Goal: Transaction & Acquisition: Purchase product/service

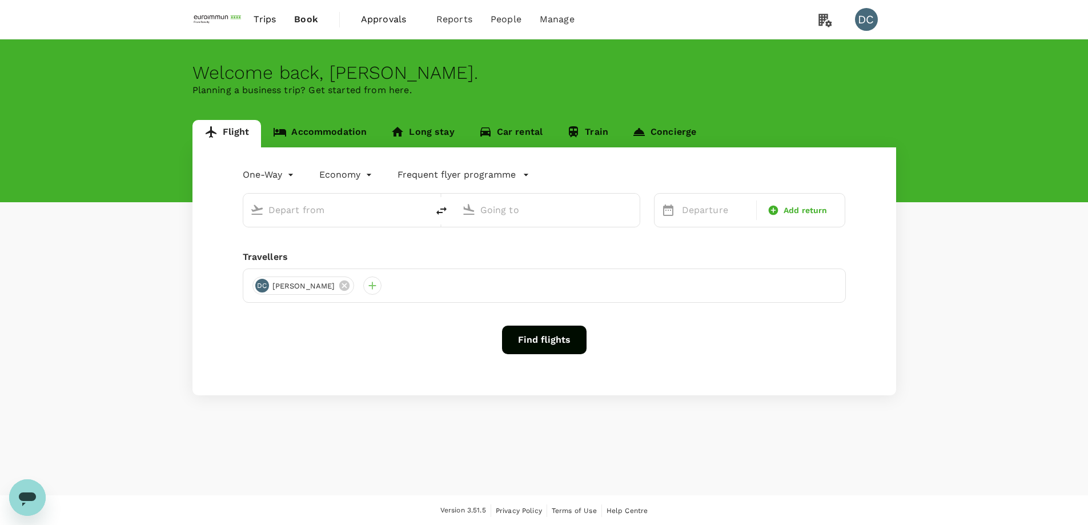
type input "roundtrip"
type input "[GEOGRAPHIC_DATA], [GEOGRAPHIC_DATA] (any)"
type input "Singapore Changi (SIN)"
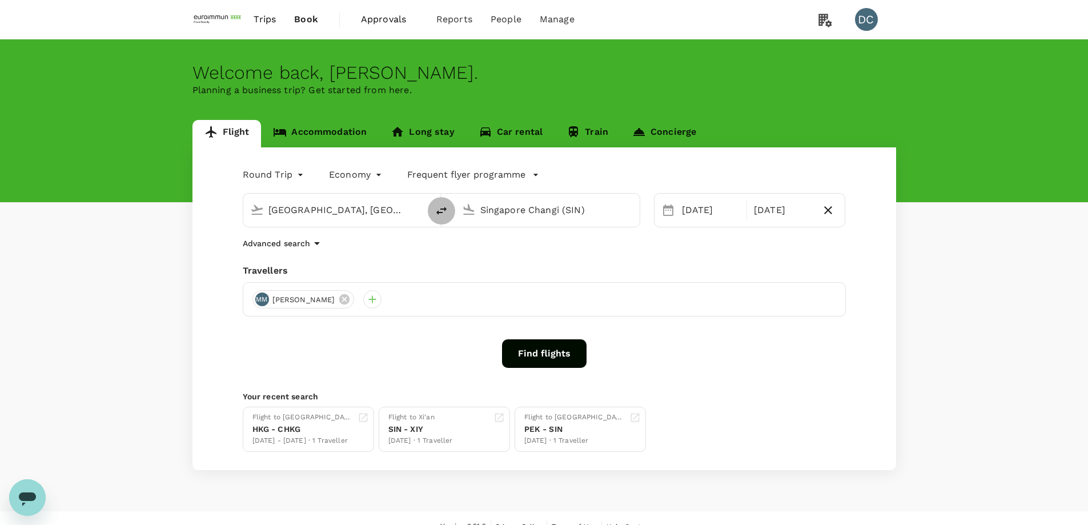
click at [437, 212] on icon "delete" at bounding box center [441, 211] width 10 height 8
type input "Singapore Changi (SIN)"
click at [492, 209] on input "Hong Kong, Hong Kong (any)" at bounding box center [547, 210] width 135 height 18
paste input "Luo Yang"
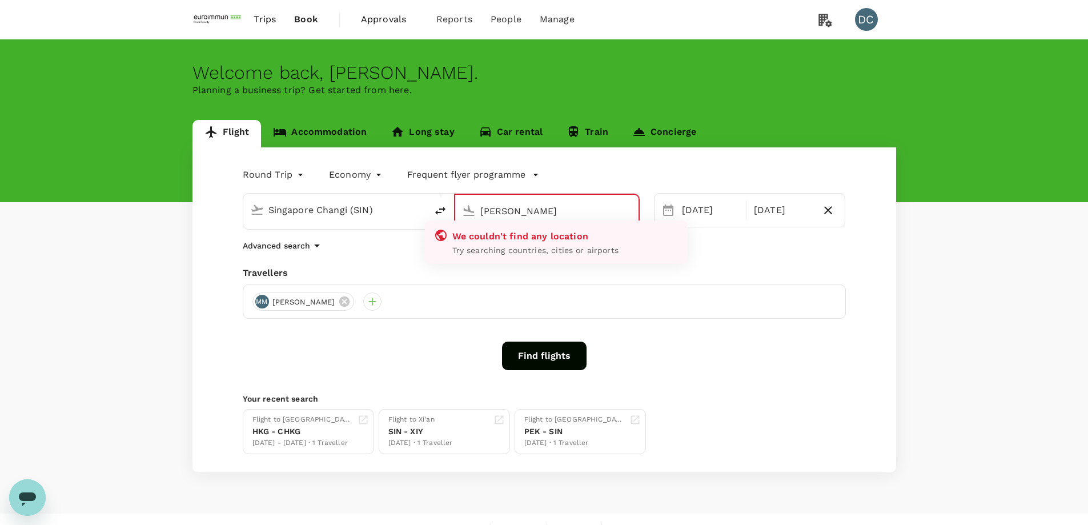
click at [501, 212] on input "Luo Yang" at bounding box center [547, 211] width 134 height 18
click at [561, 212] on input "Luo Yang" at bounding box center [547, 211] width 134 height 18
drag, startPoint x: 529, startPoint y: 212, endPoint x: 471, endPoint y: 210, distance: 57.7
click at [471, 210] on div "Luo Yang" at bounding box center [544, 208] width 174 height 25
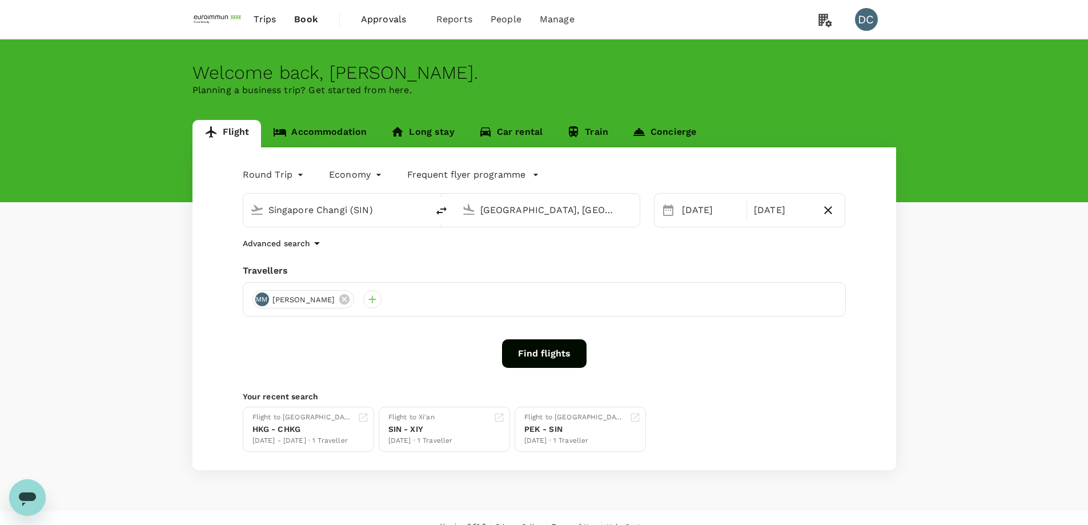
click at [618, 209] on div "Hong Kong, Hong Kong (any)" at bounding box center [556, 210] width 152 height 18
paste input "Luoyang Beijiao Airport"
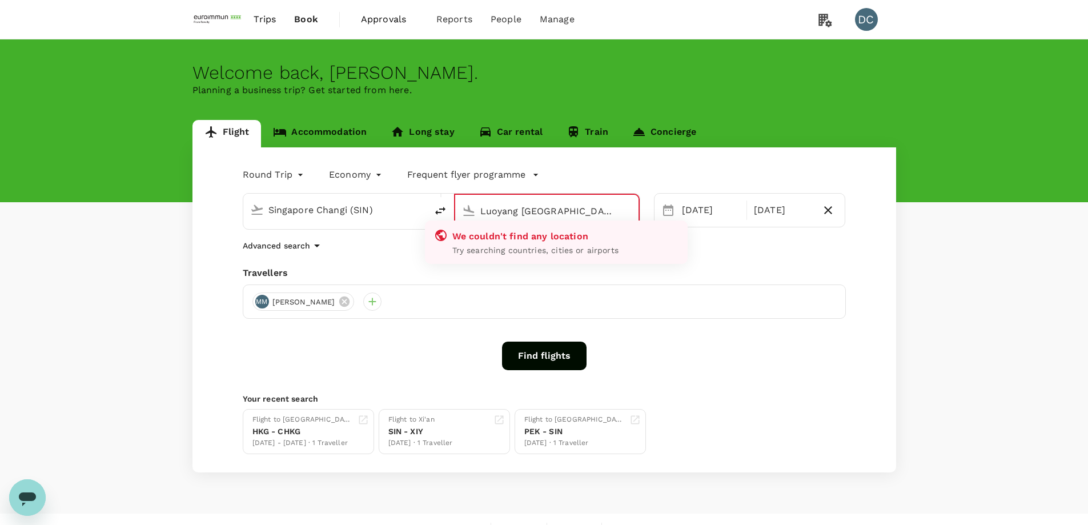
type input "Hong Kong, Hong Kong (any)"
click at [655, 283] on div "Travellers MM Martin Ma" at bounding box center [544, 292] width 603 height 53
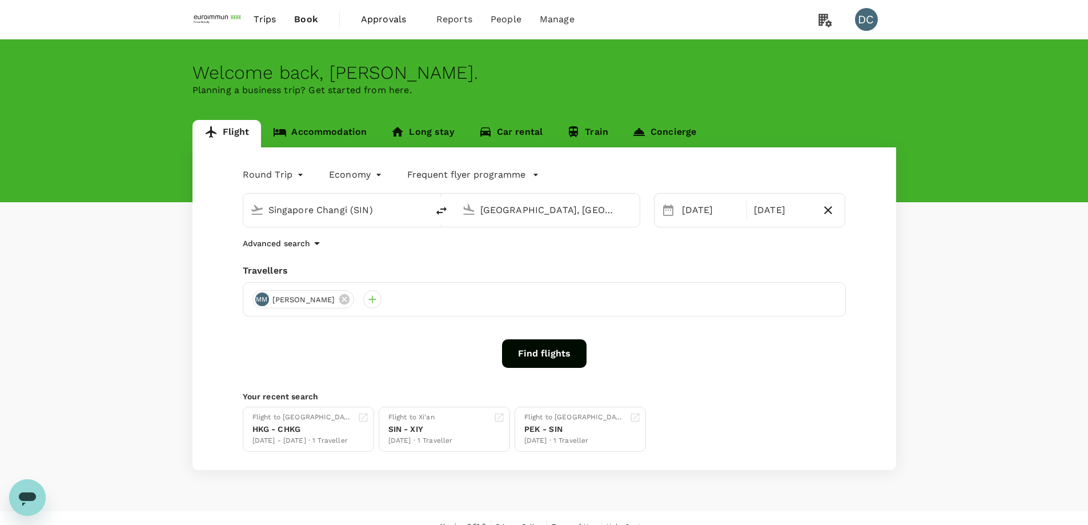
click at [568, 213] on input "Hong Kong, Hong Kong (any)" at bounding box center [547, 210] width 135 height 18
click at [502, 203] on input "Hong Kong, Hong Kong (any)" at bounding box center [547, 210] width 135 height 18
click at [500, 209] on input "Hong Kong, Hong Kong (any)" at bounding box center [547, 210] width 135 height 18
paste input "LYA"
click at [512, 253] on p "Luoyang Beijiao" at bounding box center [565, 254] width 203 height 11
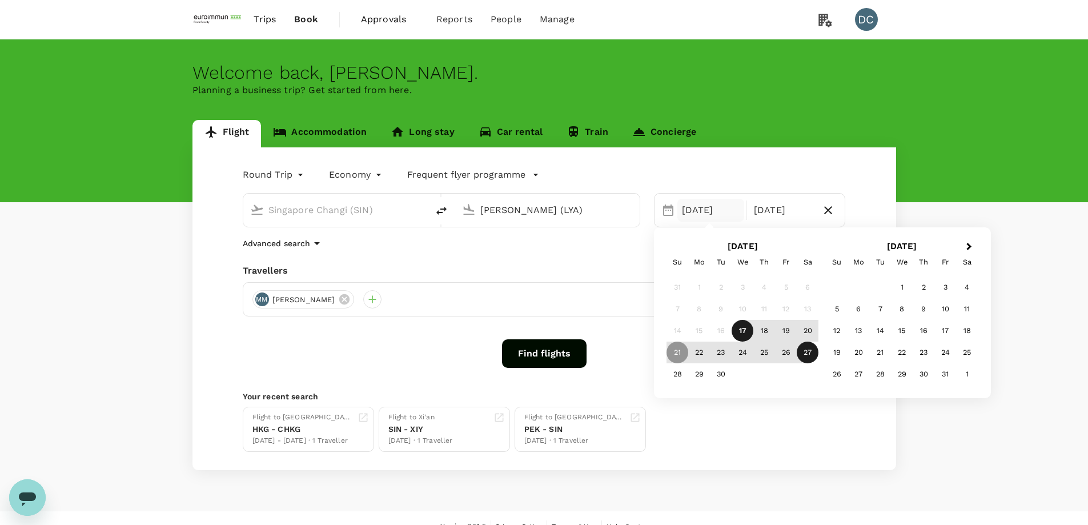
type input "[PERSON_NAME] (LYA)"
click at [701, 374] on div "29" at bounding box center [699, 374] width 22 height 22
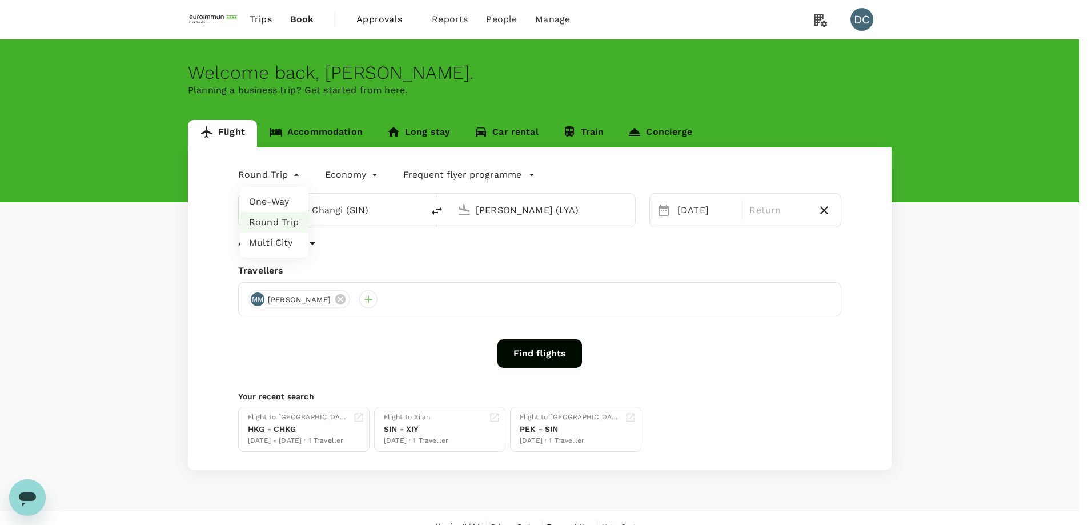
click at [275, 177] on body "Trips Book Approvals 0 Reports People Manage DC Welcome back , Deon . Planning …" at bounding box center [544, 271] width 1088 height 542
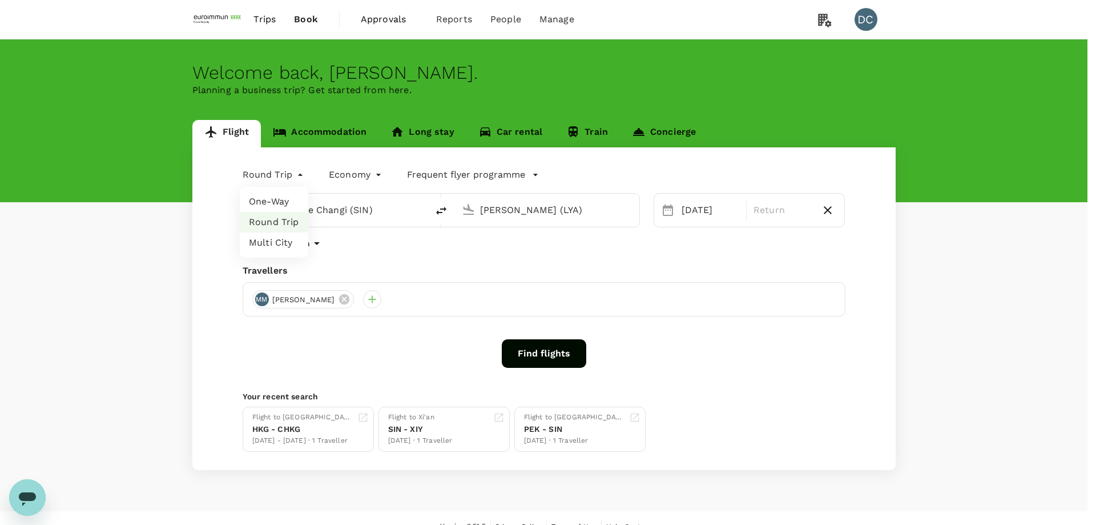
click at [271, 199] on li "One-Way" at bounding box center [274, 201] width 69 height 21
type input "oneway"
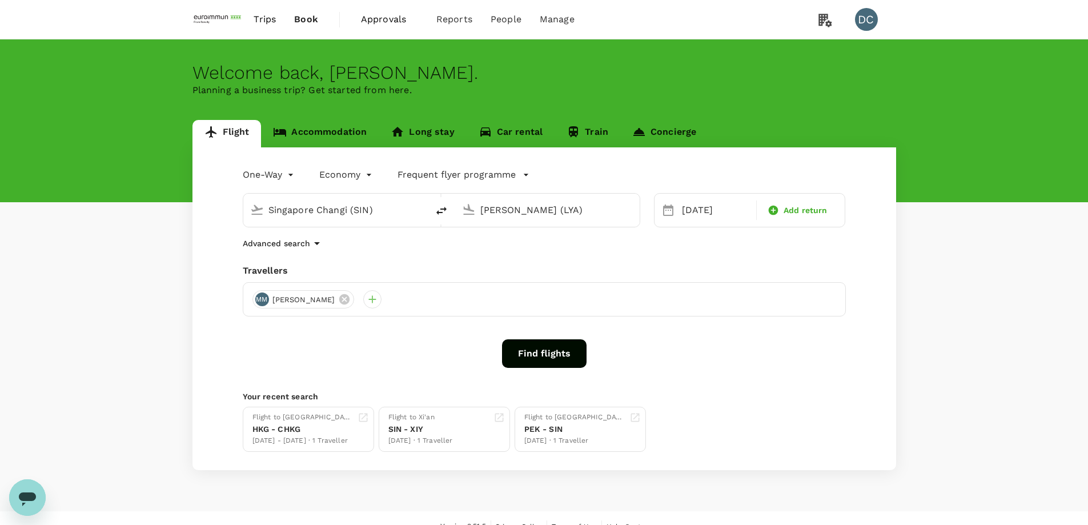
click at [558, 351] on button "Find flights" at bounding box center [544, 353] width 84 height 29
click at [339, 299] on icon at bounding box center [344, 299] width 10 height 10
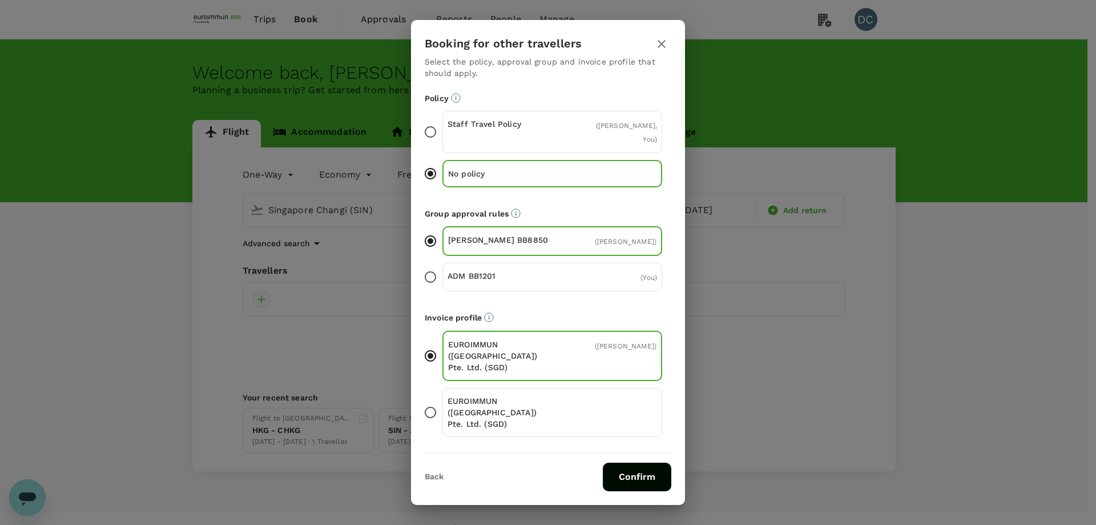
click at [265, 303] on div "Booking for other travellers Select the policy, approval group and invoice prof…" at bounding box center [548, 262] width 1096 height 525
click at [488, 130] on p "Staff Travel Policy" at bounding box center [500, 123] width 105 height 11
click at [442, 143] on input "Staff Travel Policy ( Martin Ma, You )" at bounding box center [430, 132] width 24 height 24
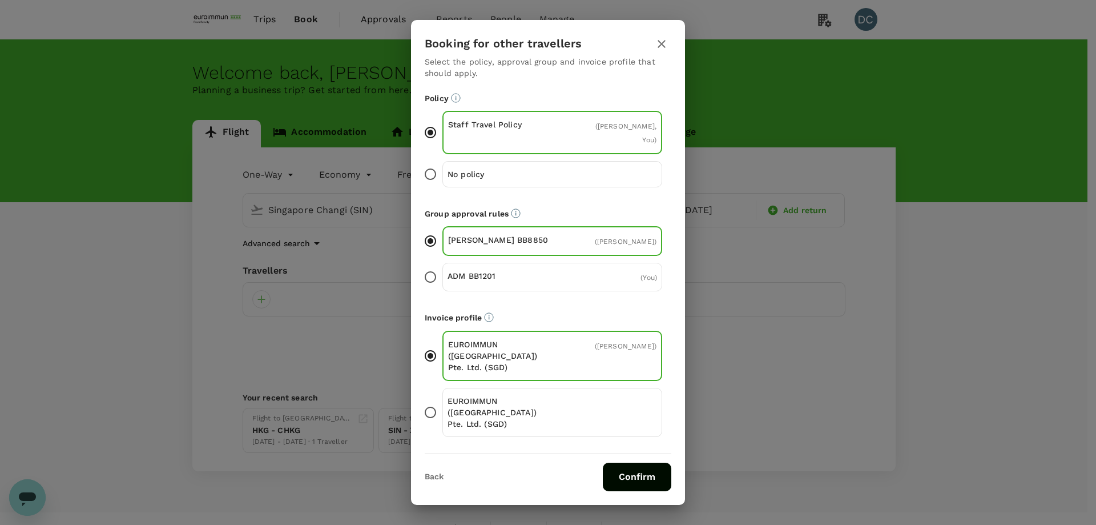
click at [538, 343] on p "EUROIMMUN ([GEOGRAPHIC_DATA]) Pte. Ltd. (SGD)" at bounding box center [500, 356] width 104 height 34
click at [442, 344] on input "EUROIMMUN (South East Asia) Pte. Ltd. (SGD) ( Martin Ma )" at bounding box center [430, 356] width 24 height 24
click at [489, 321] on icon "The payment currency and company information are based on the selected invoice …" at bounding box center [489, 317] width 10 height 10
click at [563, 323] on p "Invoice profile" at bounding box center [548, 317] width 247 height 11
click at [645, 462] on button "Confirm" at bounding box center [637, 476] width 69 height 29
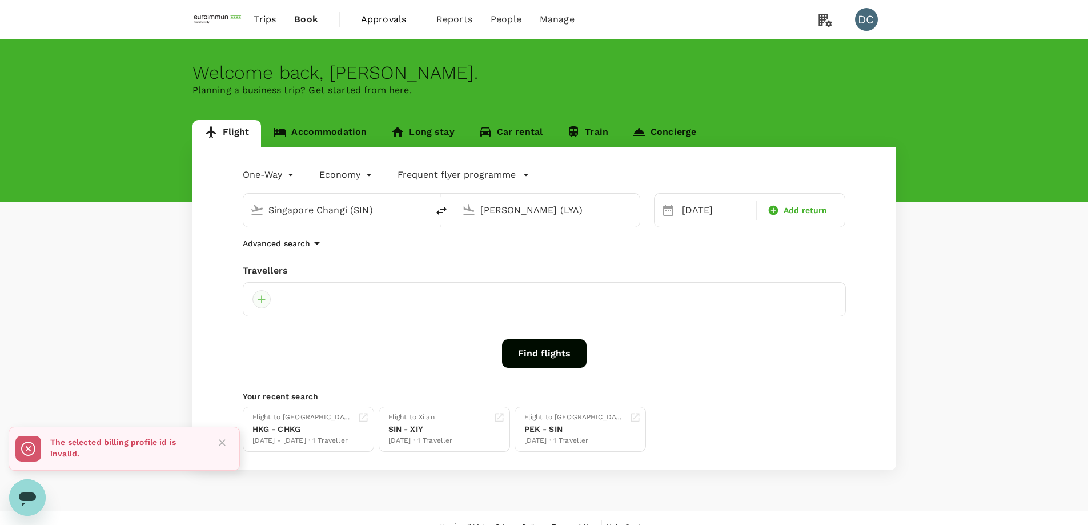
drag, startPoint x: 261, startPoint y: 297, endPoint x: 269, endPoint y: 297, distance: 8.0
click at [261, 298] on div at bounding box center [261, 299] width 18 height 18
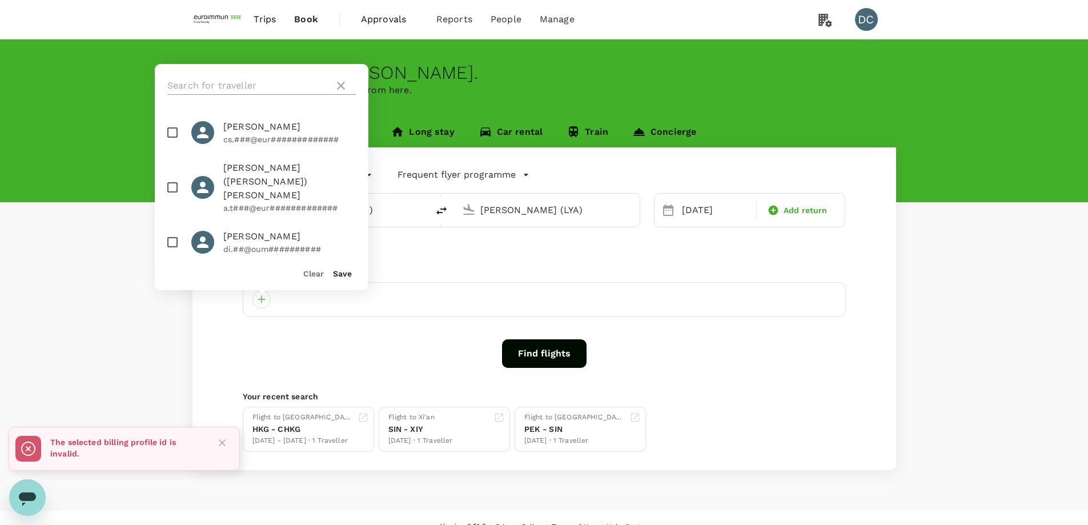
click at [217, 81] on input "text" at bounding box center [248, 86] width 162 height 18
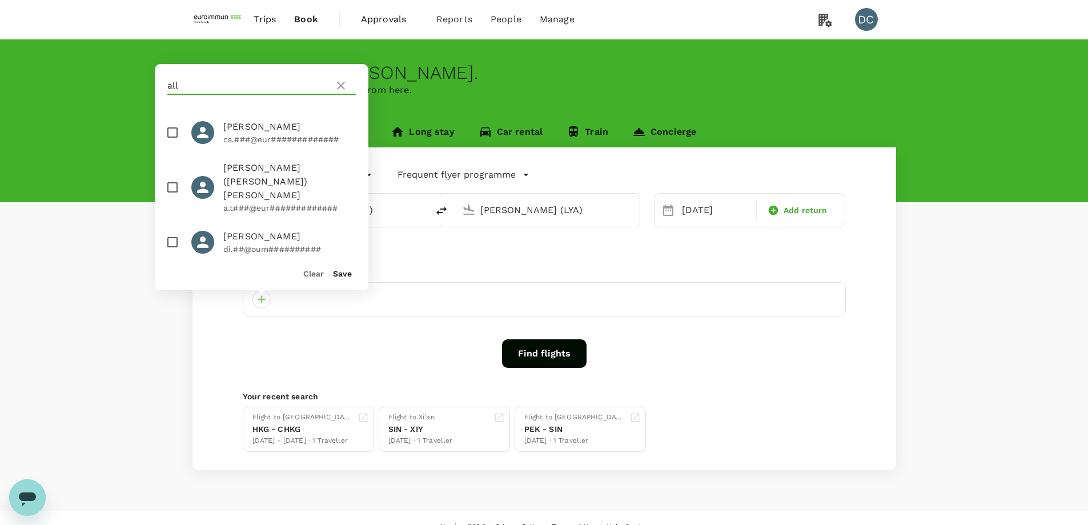
type input "all"
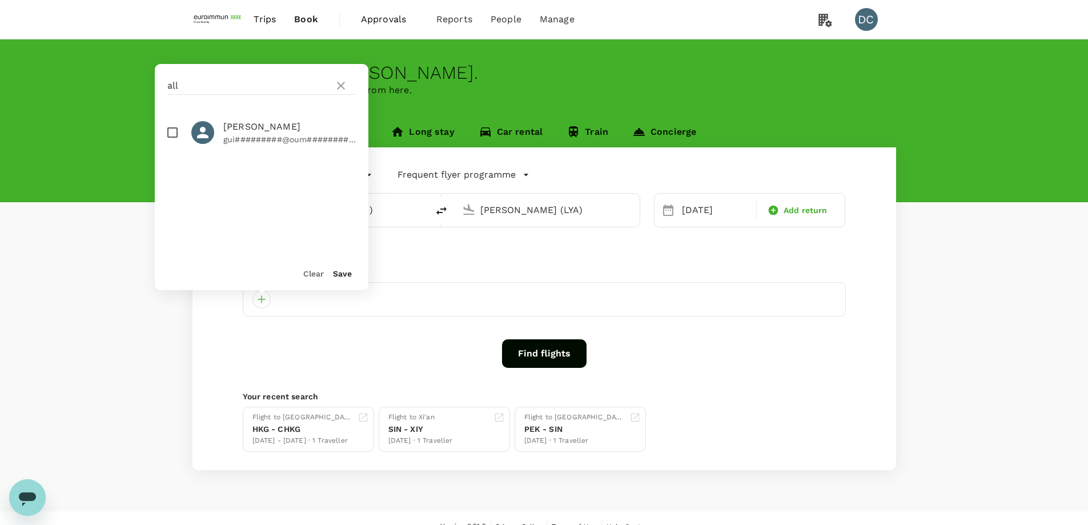
click at [220, 119] on li "Allen Ding gui#########@oum##########" at bounding box center [262, 132] width 214 height 41
checkbox input "true"
click at [526, 347] on button "Find flights" at bounding box center [544, 353] width 84 height 29
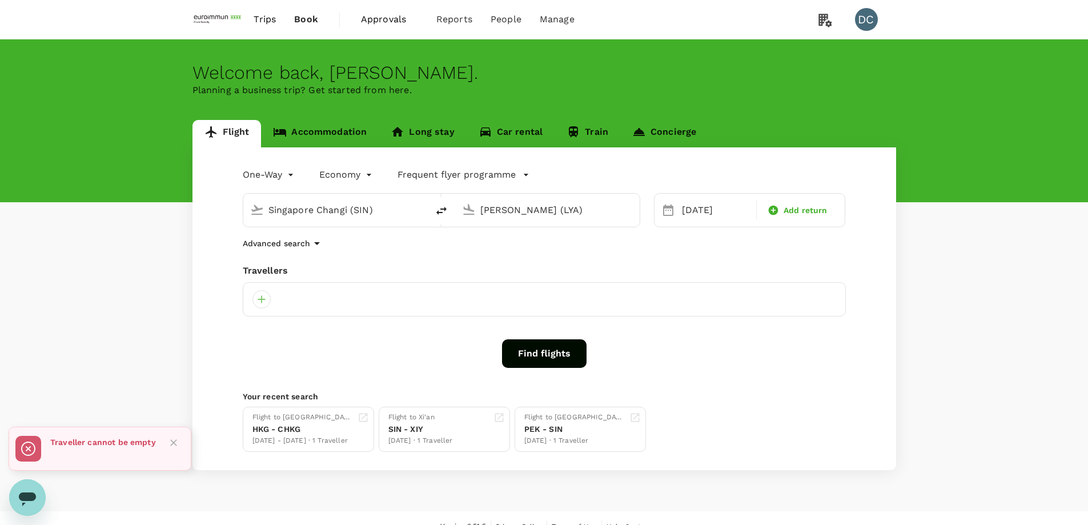
click at [407, 300] on div at bounding box center [544, 299] width 603 height 34
click at [257, 299] on div at bounding box center [261, 299] width 18 height 18
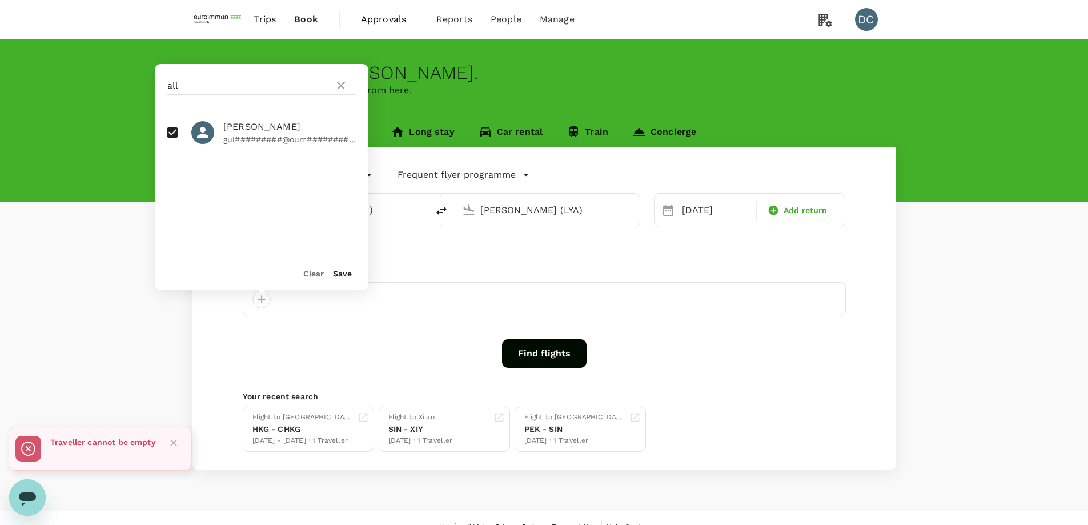
click at [222, 131] on div at bounding box center [207, 132] width 32 height 23
checkbox input "true"
click at [340, 276] on button "Save" at bounding box center [342, 273] width 19 height 9
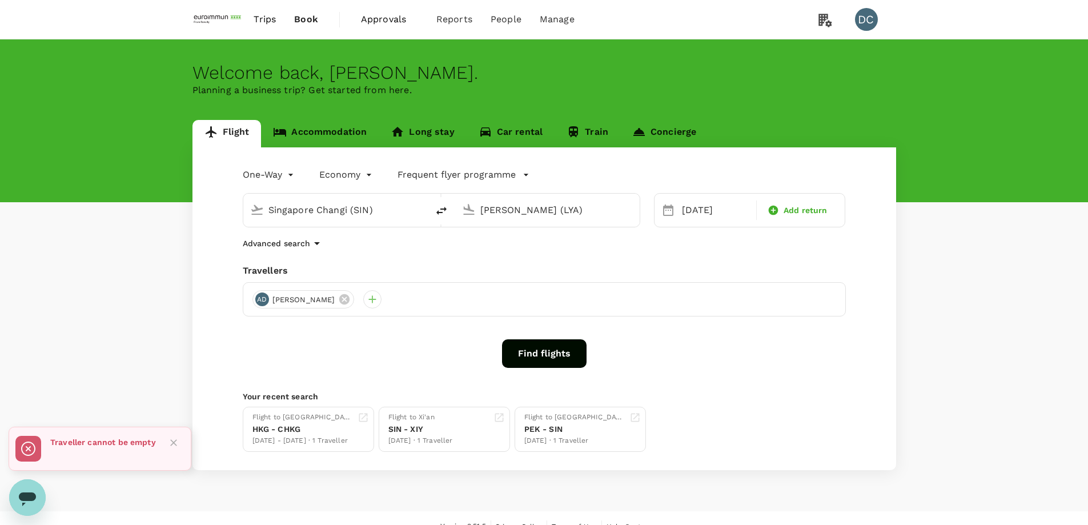
click at [534, 349] on button "Find flights" at bounding box center [544, 353] width 84 height 29
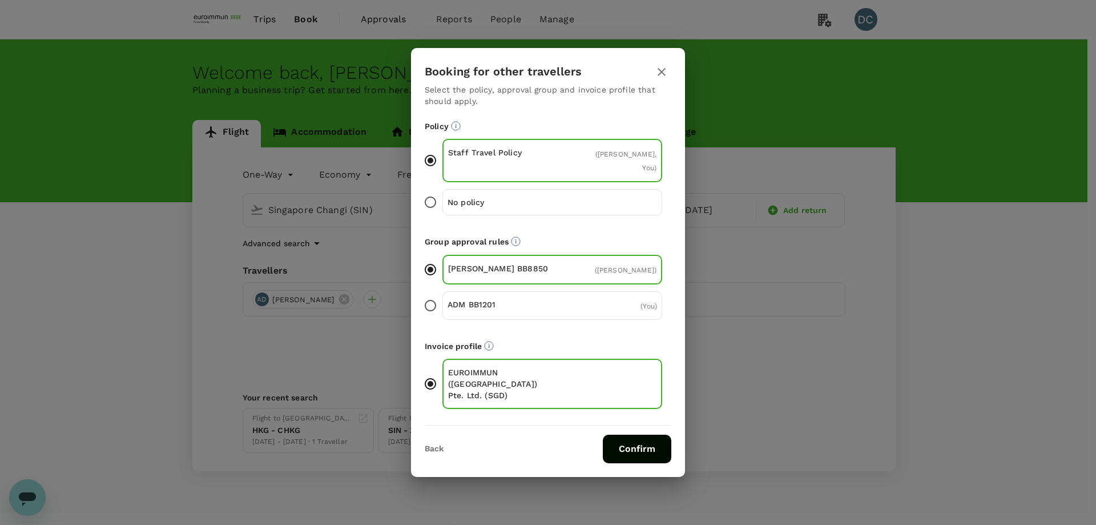
click at [625, 435] on button "Confirm" at bounding box center [637, 448] width 69 height 29
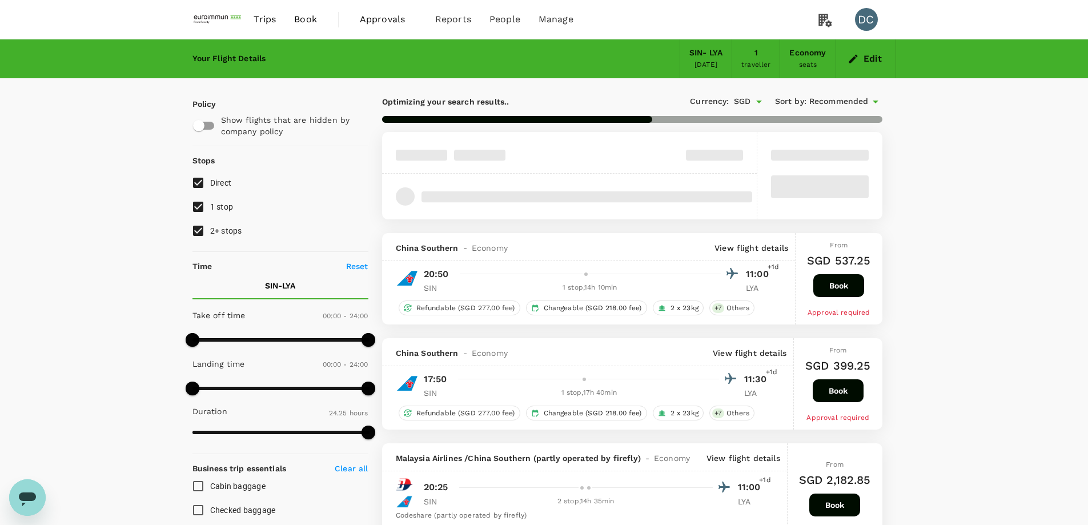
click at [196, 211] on input "1 stop" at bounding box center [198, 207] width 24 height 24
checkbox input "false"
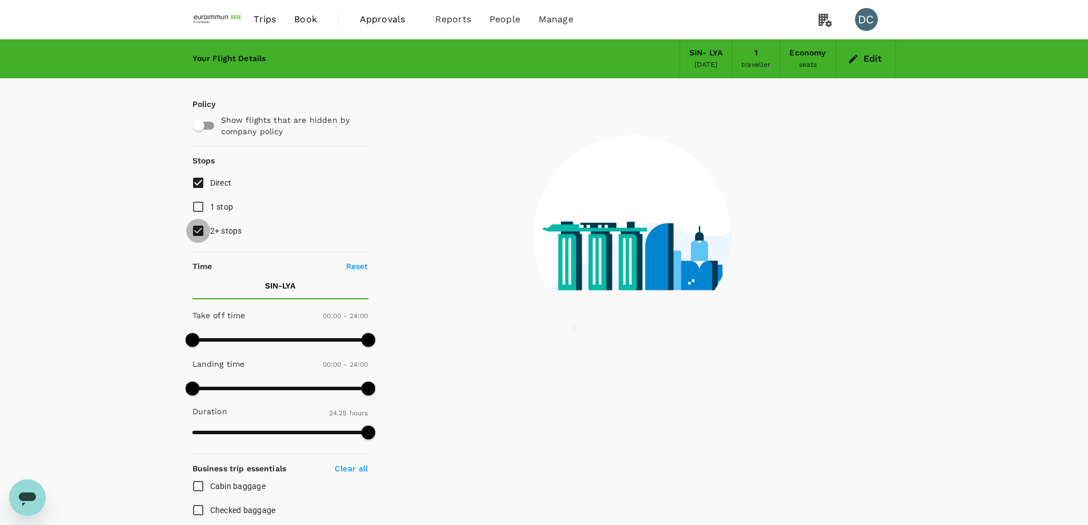
click at [198, 228] on input "2+ stops" at bounding box center [198, 231] width 24 height 24
checkbox input "false"
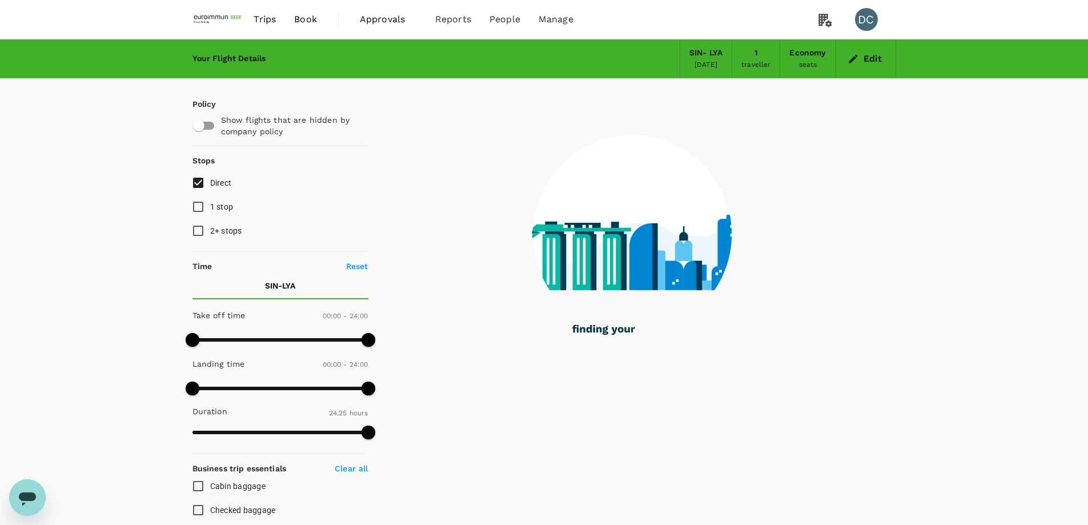
type input "1520"
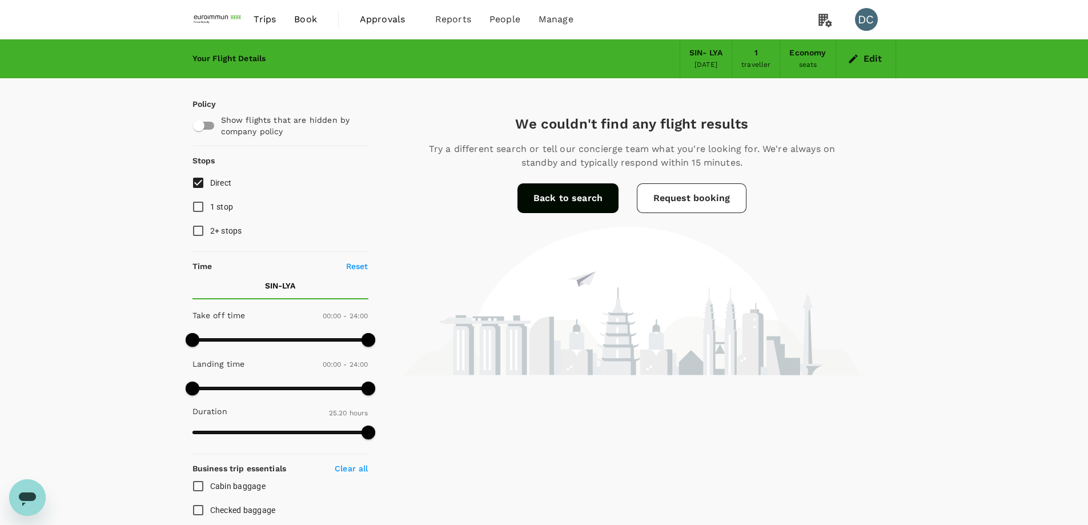
click at [196, 207] on input "1 stop" at bounding box center [198, 207] width 24 height 24
checkbox input "true"
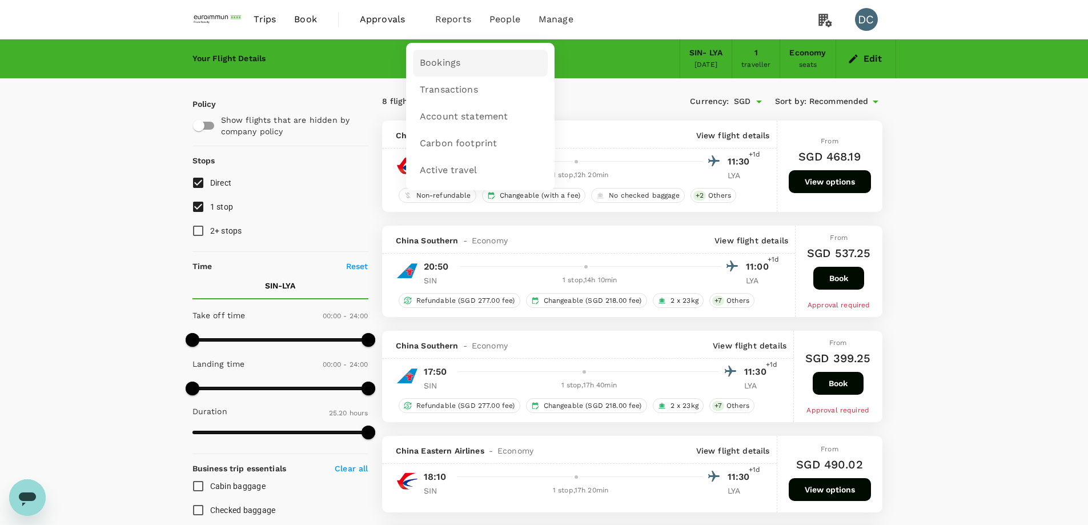
click at [438, 64] on span "Bookings" at bounding box center [440, 63] width 41 height 13
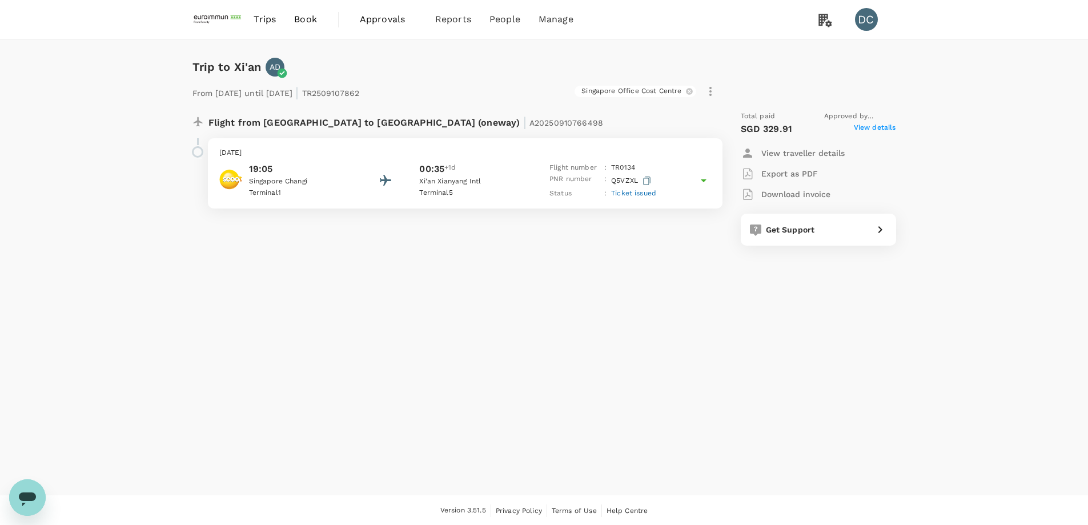
click at [703, 182] on icon at bounding box center [704, 181] width 14 height 14
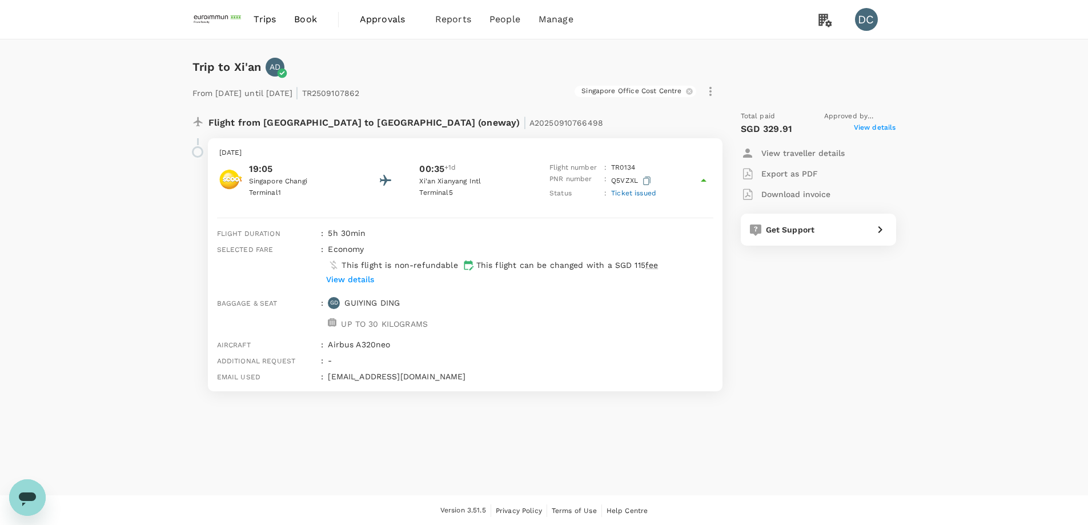
click at [361, 277] on p "View details" at bounding box center [350, 278] width 48 height 11
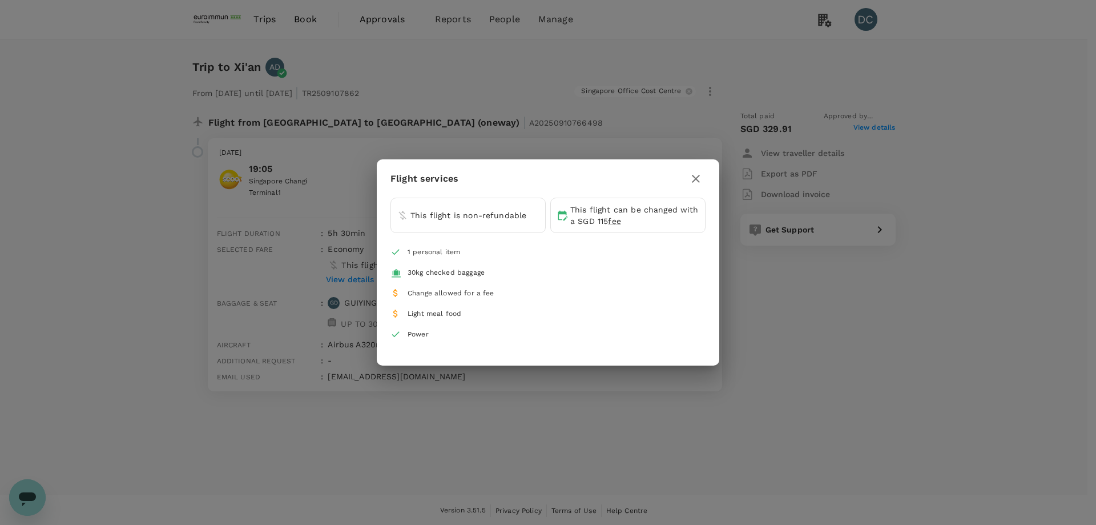
click at [695, 180] on icon "button" at bounding box center [696, 179] width 8 height 8
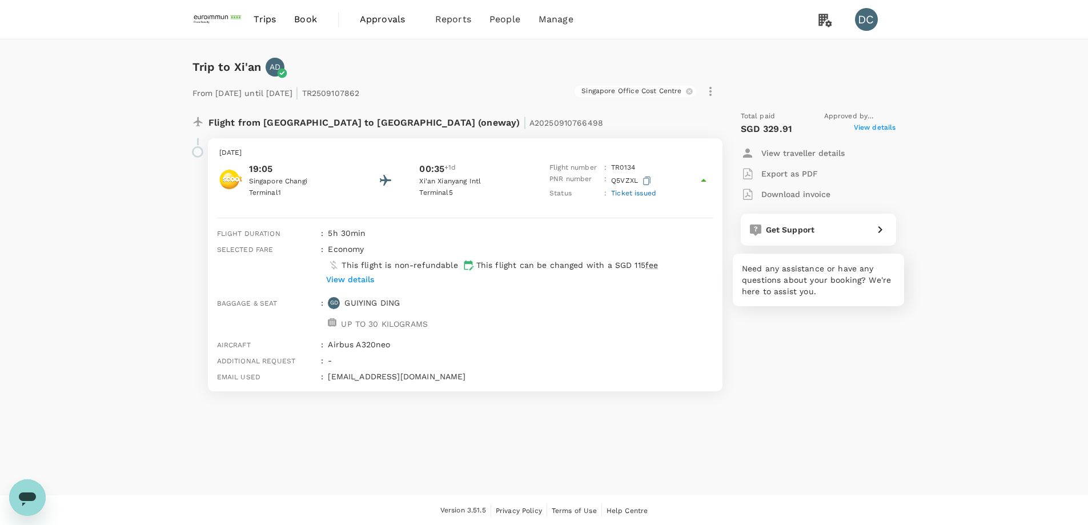
click at [814, 231] on div "Get Support" at bounding box center [814, 227] width 107 height 16
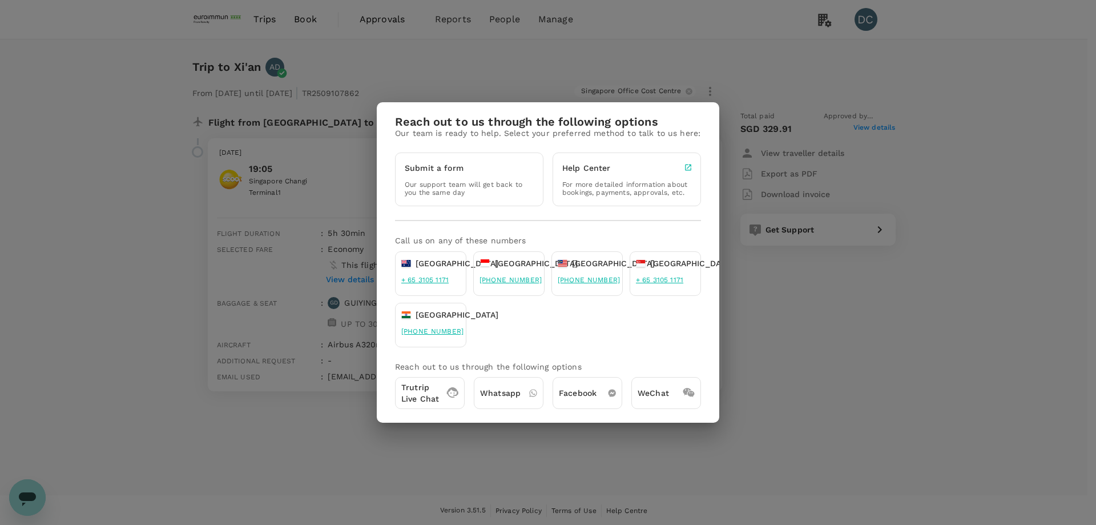
click at [819, 347] on div "Reach out to us through the following options Our team is ready to help. Select…" at bounding box center [548, 262] width 1096 height 525
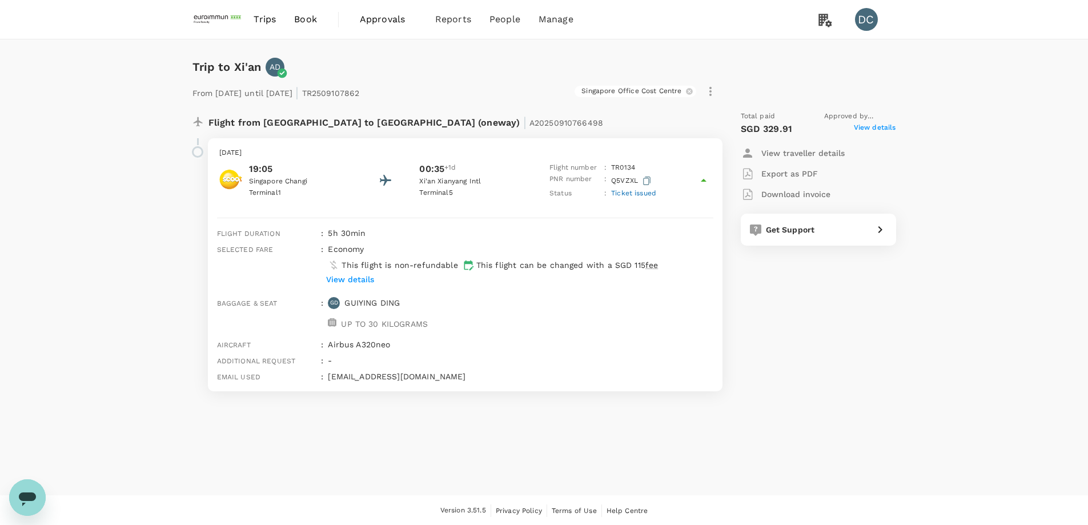
click at [639, 191] on span "Ticket issued" at bounding box center [633, 193] width 45 height 8
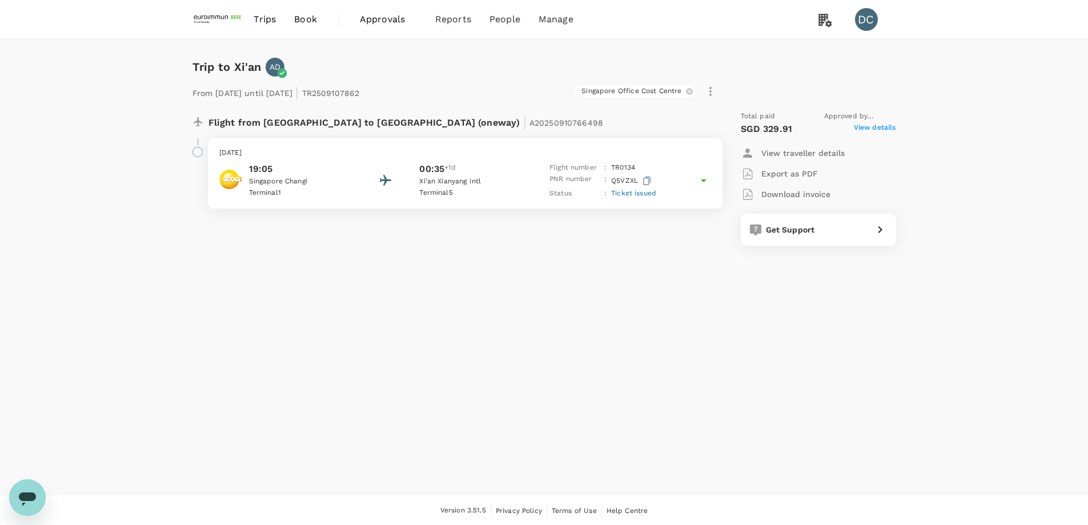
click at [639, 191] on span "Ticket issued" at bounding box center [633, 193] width 45 height 8
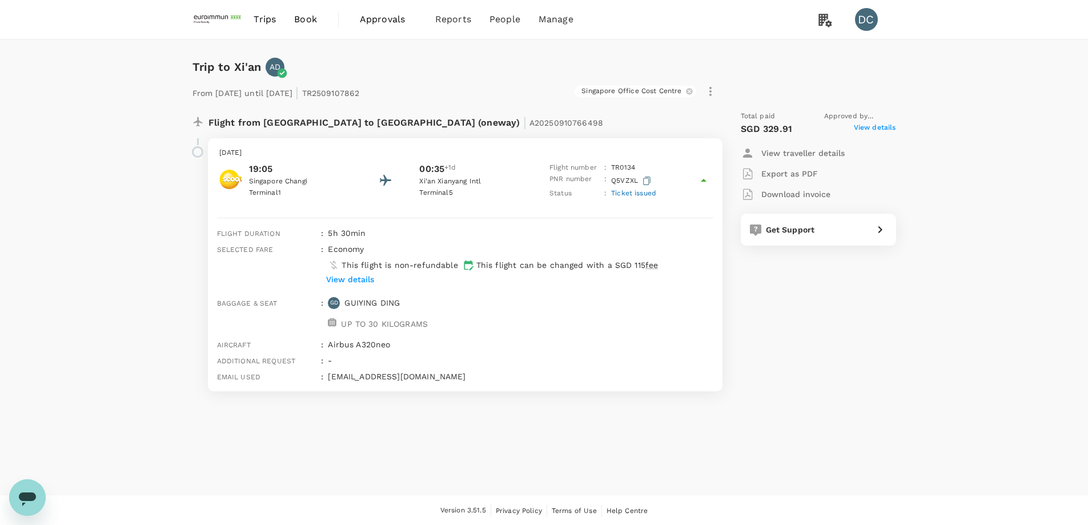
click at [338, 278] on p "View details" at bounding box center [350, 278] width 48 height 11
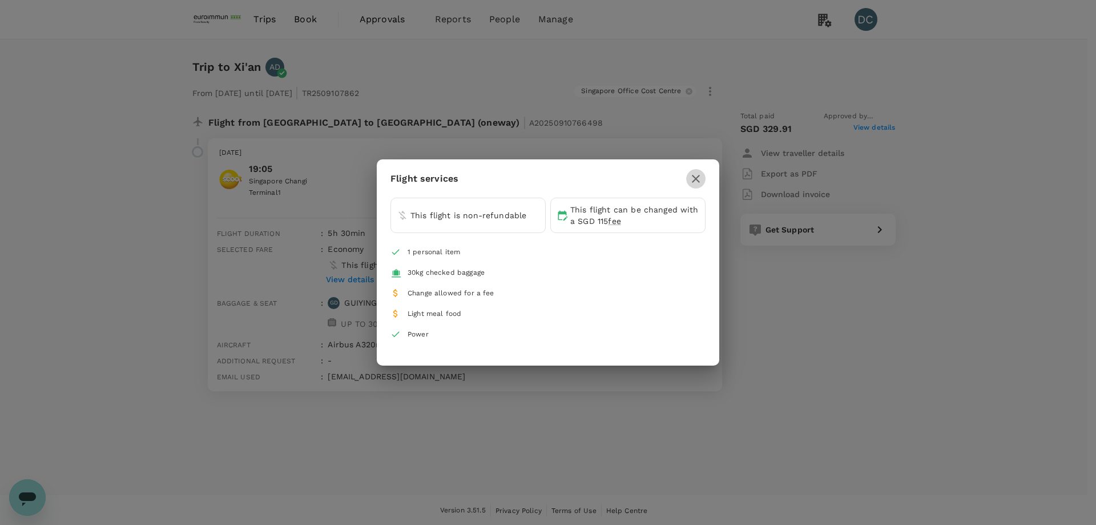
click at [697, 180] on icon "button" at bounding box center [696, 179] width 14 height 14
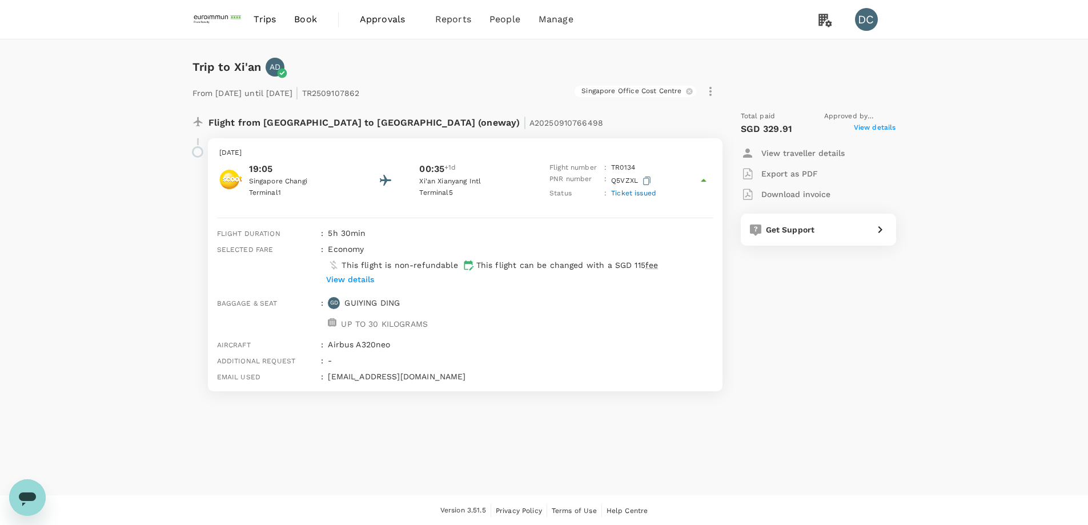
click at [787, 344] on div "Total paid Approved by Deon Cho SGD 329.91 View details View traveller details …" at bounding box center [807, 251] width 178 height 299
click at [430, 67] on span "Bookings" at bounding box center [440, 63] width 41 height 13
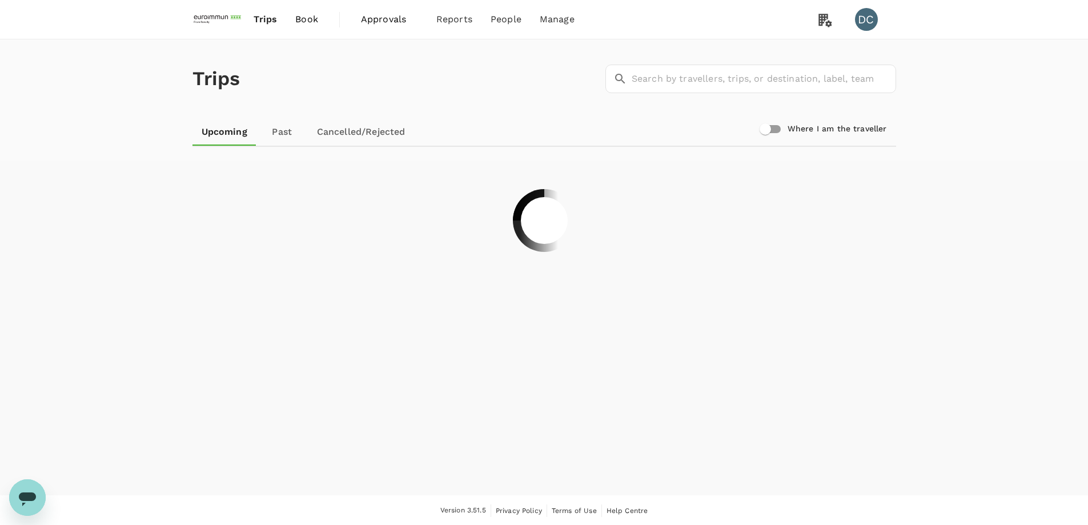
click at [304, 21] on span "Book" at bounding box center [306, 20] width 23 height 14
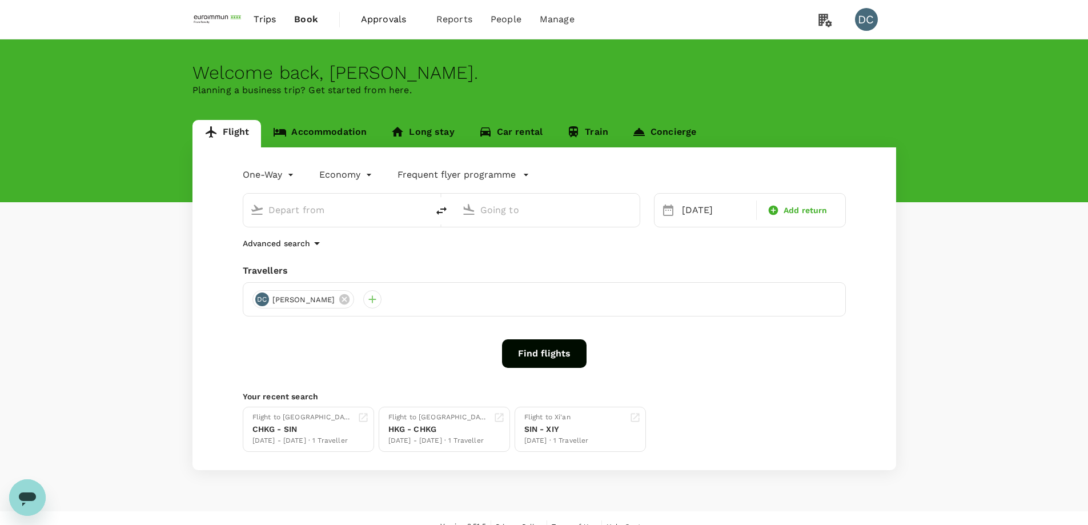
type input "Singapore Changi (SIN)"
type input "[PERSON_NAME] (LYA)"
click at [542, 353] on button "Find flights" at bounding box center [544, 353] width 84 height 29
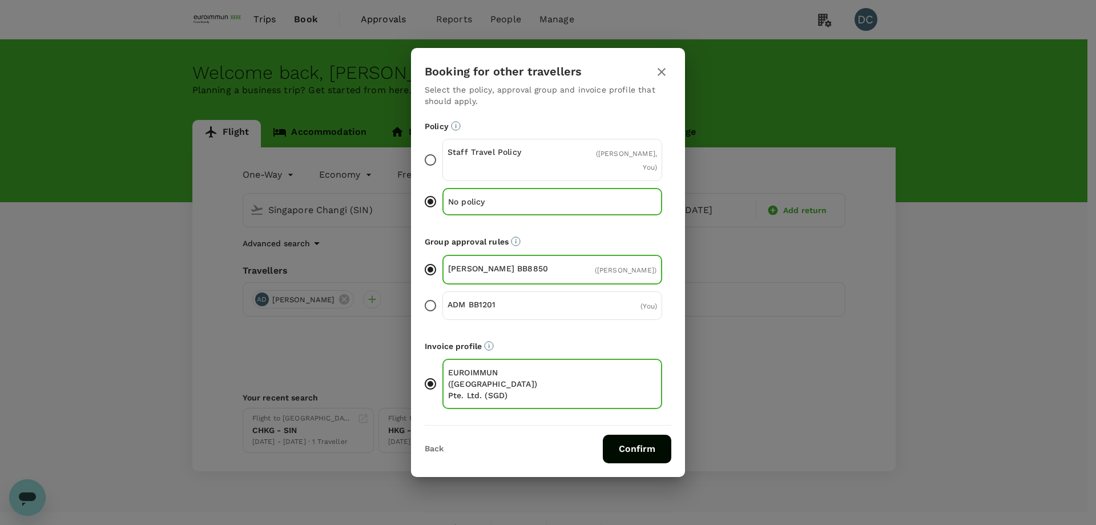
click at [646, 434] on button "Confirm" at bounding box center [637, 448] width 69 height 29
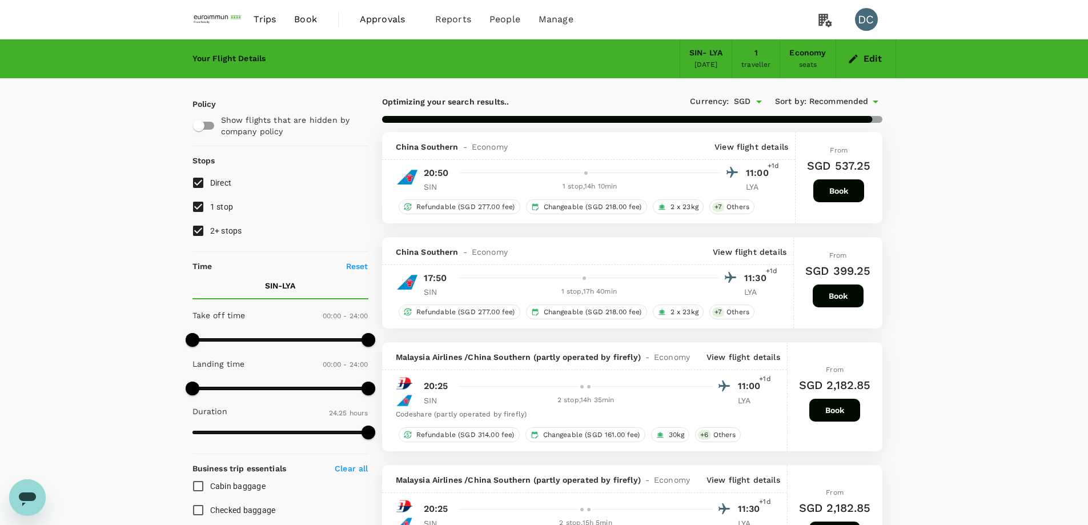
type input "1520"
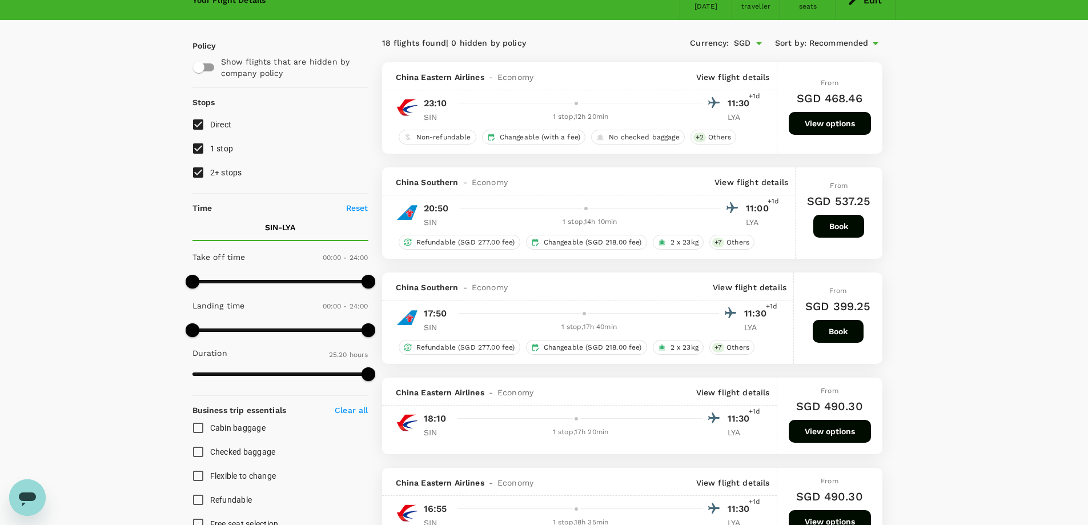
scroll to position [57, 0]
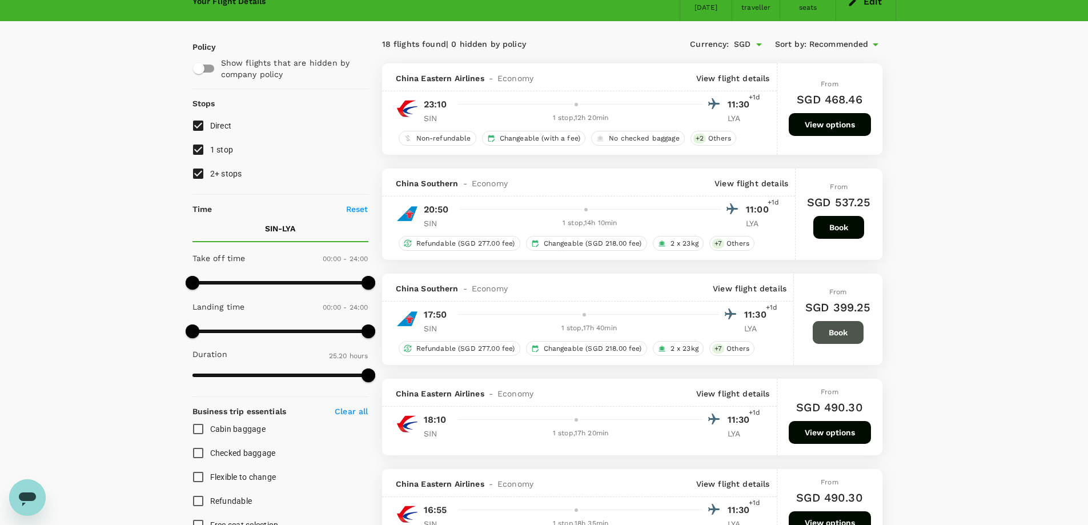
click at [840, 331] on button "Book" at bounding box center [837, 332] width 51 height 23
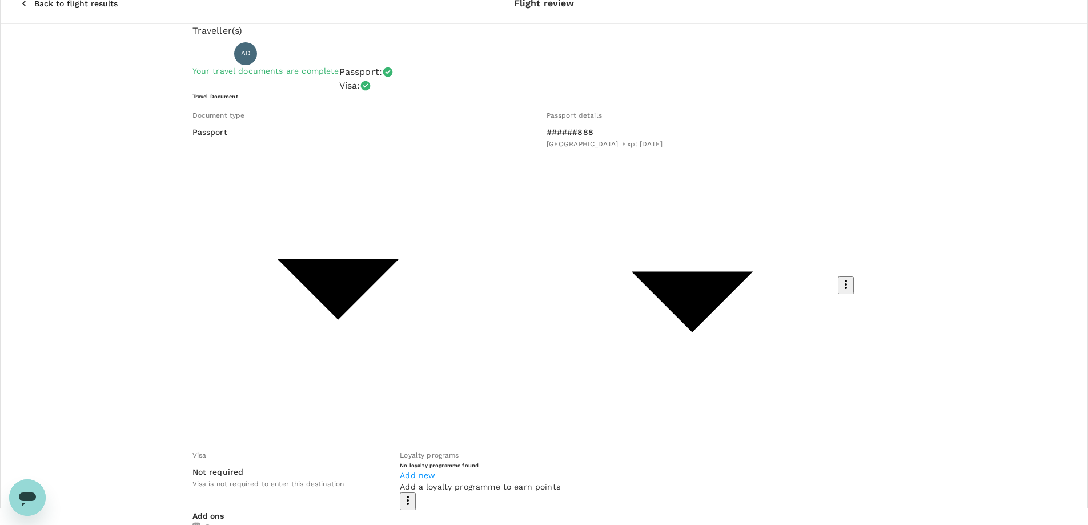
scroll to position [31, 0]
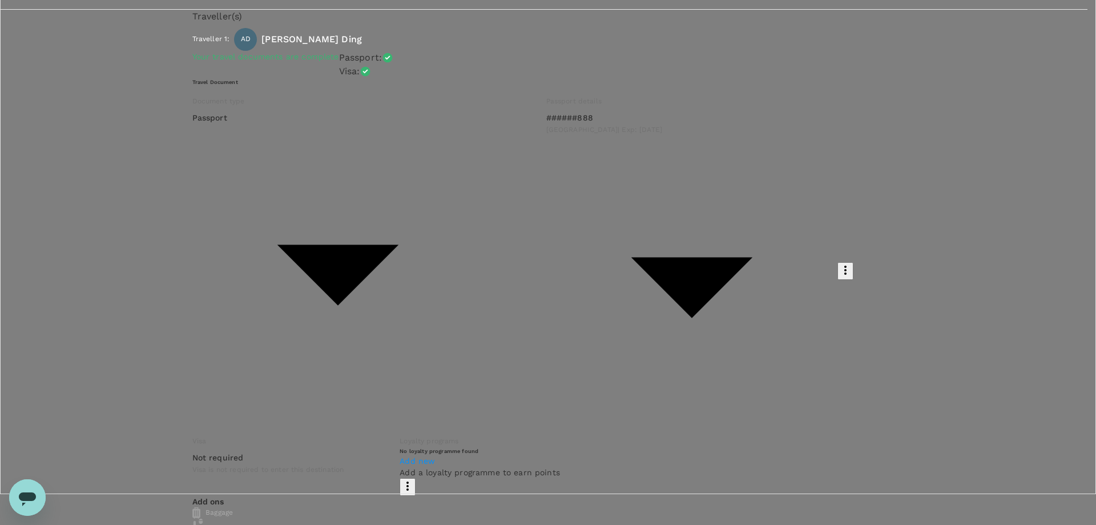
type input "9a5b323a-e3af-4ea1-b22c-ff6b4339cfcb"
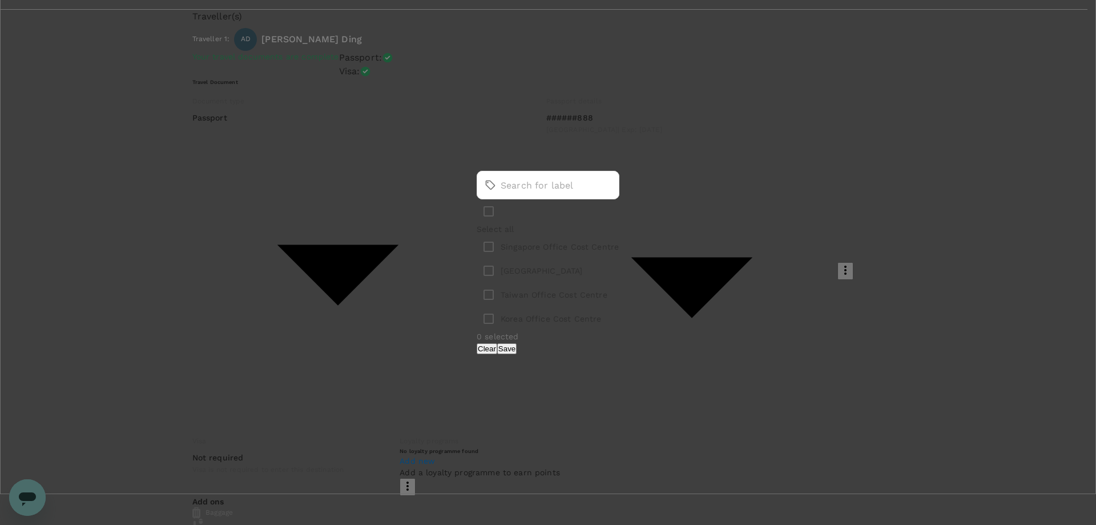
click at [477, 246] on input "checkbox" at bounding box center [489, 247] width 24 height 24
checkbox input "true"
click at [517, 354] on button "Save" at bounding box center [506, 348] width 19 height 11
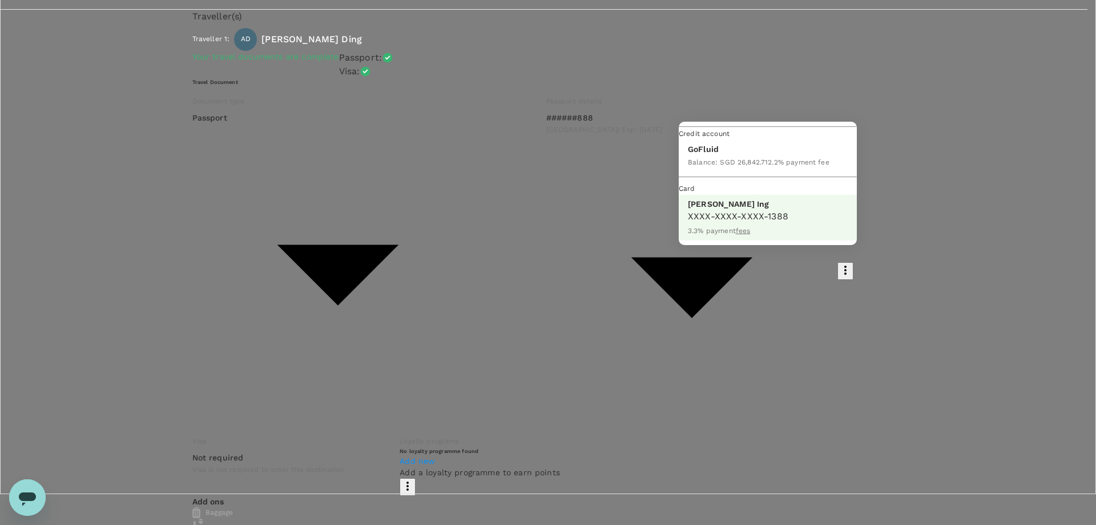
click at [847, 133] on div at bounding box center [548, 262] width 1096 height 525
click at [811, 155] on p "GoFluid" at bounding box center [759, 148] width 142 height 11
type input "9ae08bde-94be-4a60-86d8-4726f2345b2b"
